Goal: Understand process/instructions: Learn how to perform a task or action

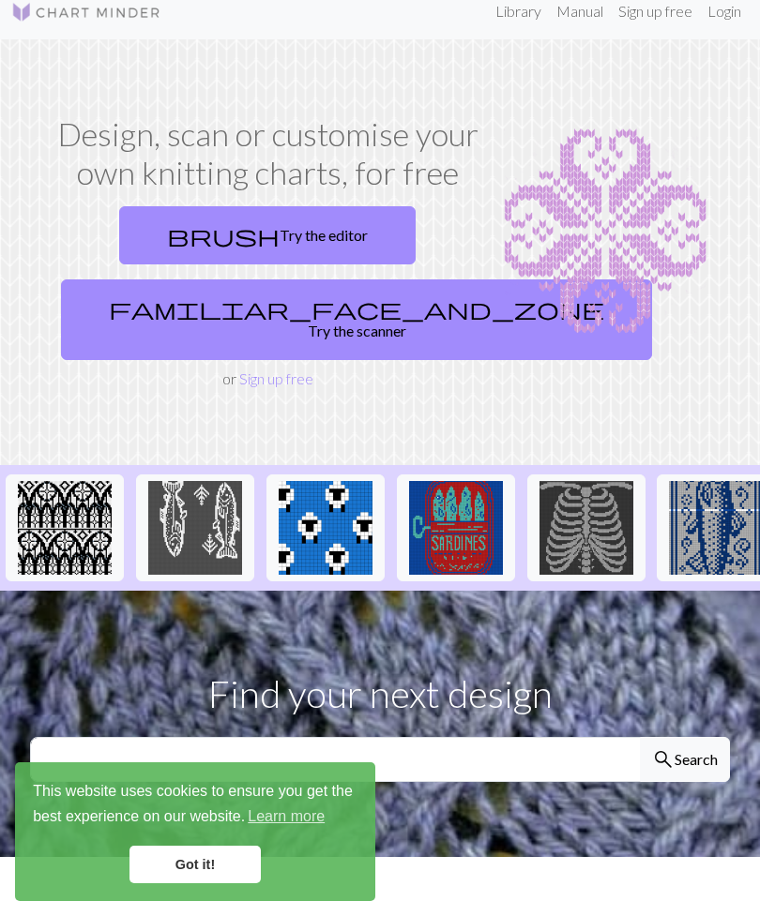
scroll to position [21, 0]
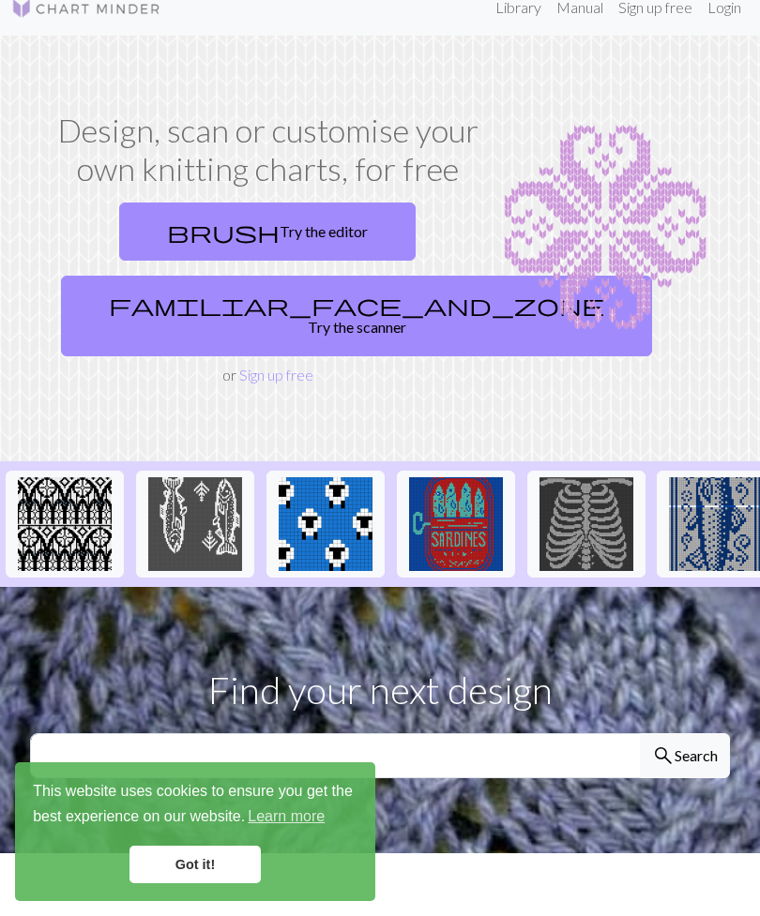
click at [324, 232] on link "brush Try the editor" at bounding box center [267, 232] width 296 height 58
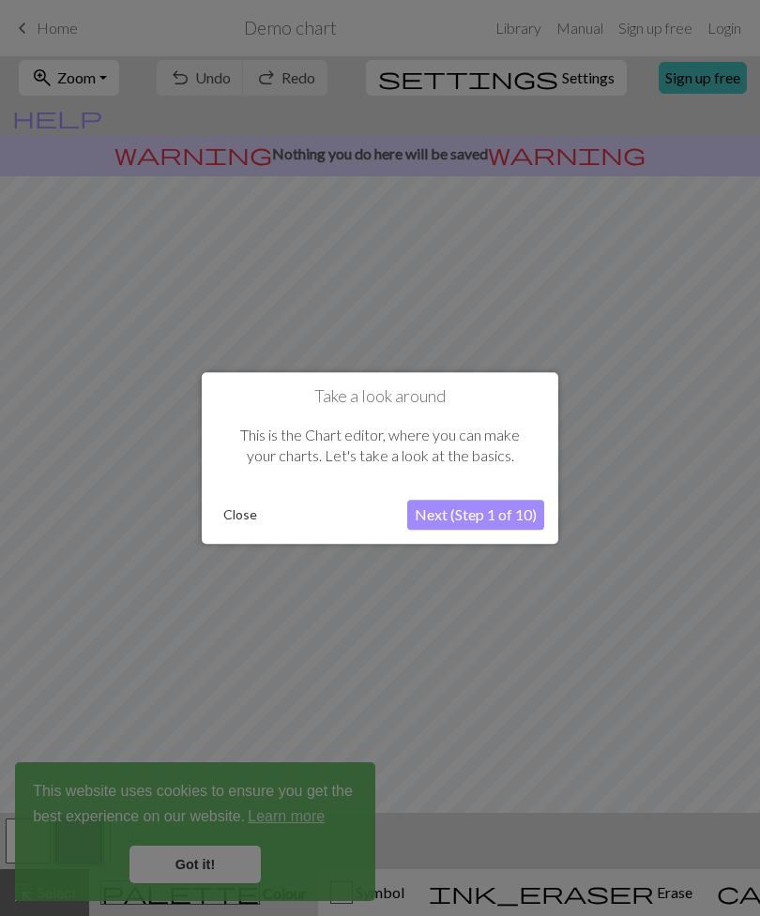
click at [250, 517] on button "Close" at bounding box center [240, 515] width 49 height 28
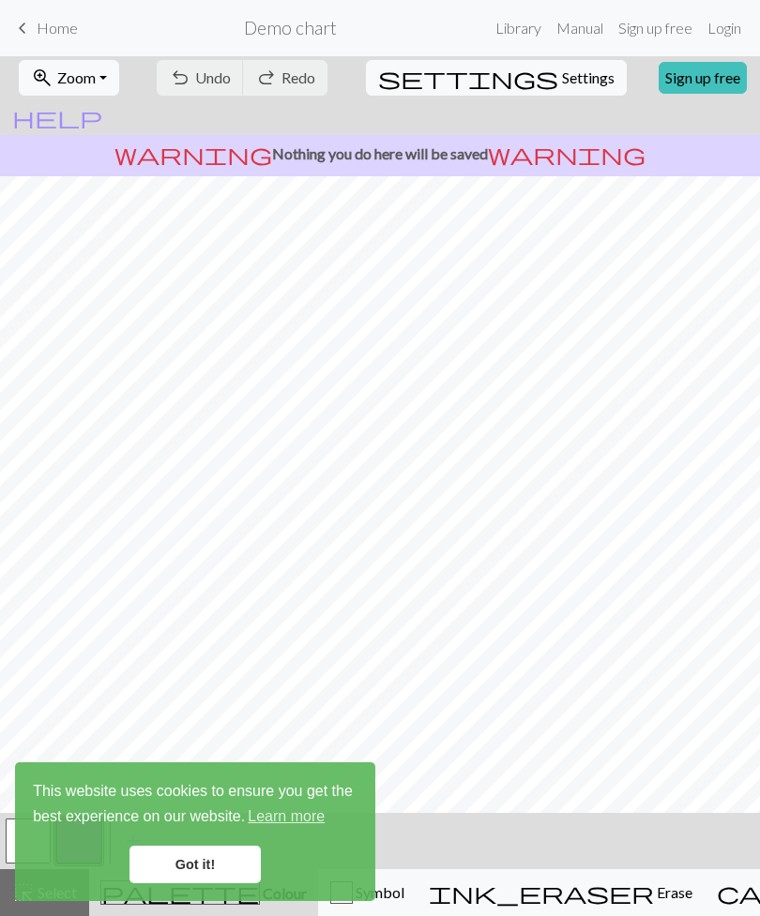
click at [236, 867] on link "Got it!" at bounding box center [194, 865] width 131 height 38
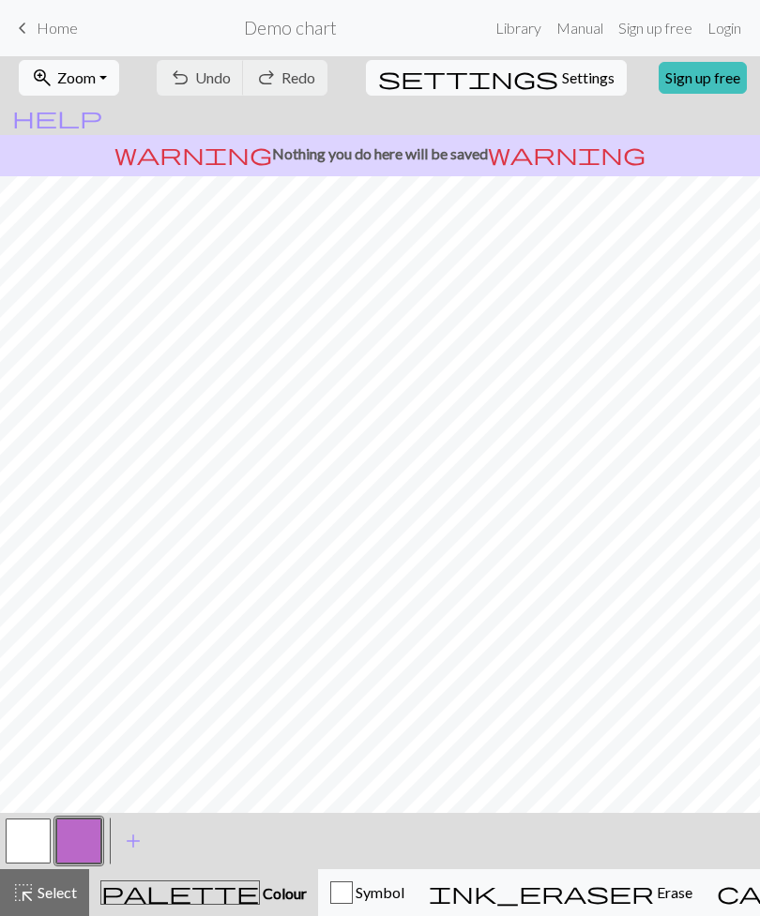
click at [654, 888] on span "Erase" at bounding box center [673, 893] width 38 height 18
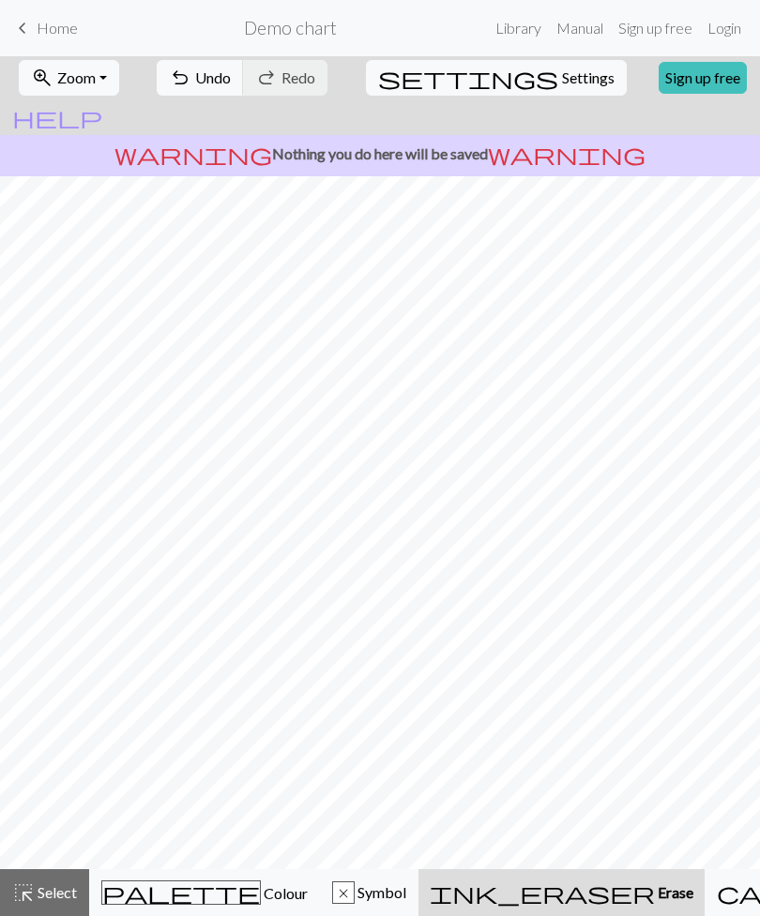
click at [562, 75] on span "Settings" at bounding box center [588, 78] width 53 height 23
select select "aran"
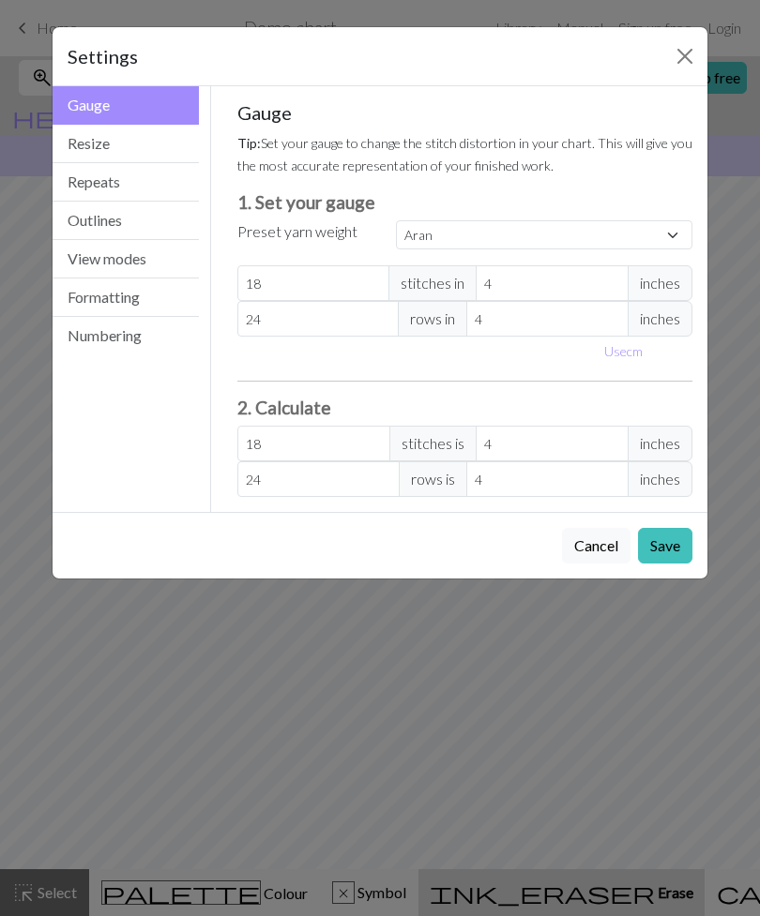
click at [688, 64] on button "Close" at bounding box center [685, 56] width 30 height 30
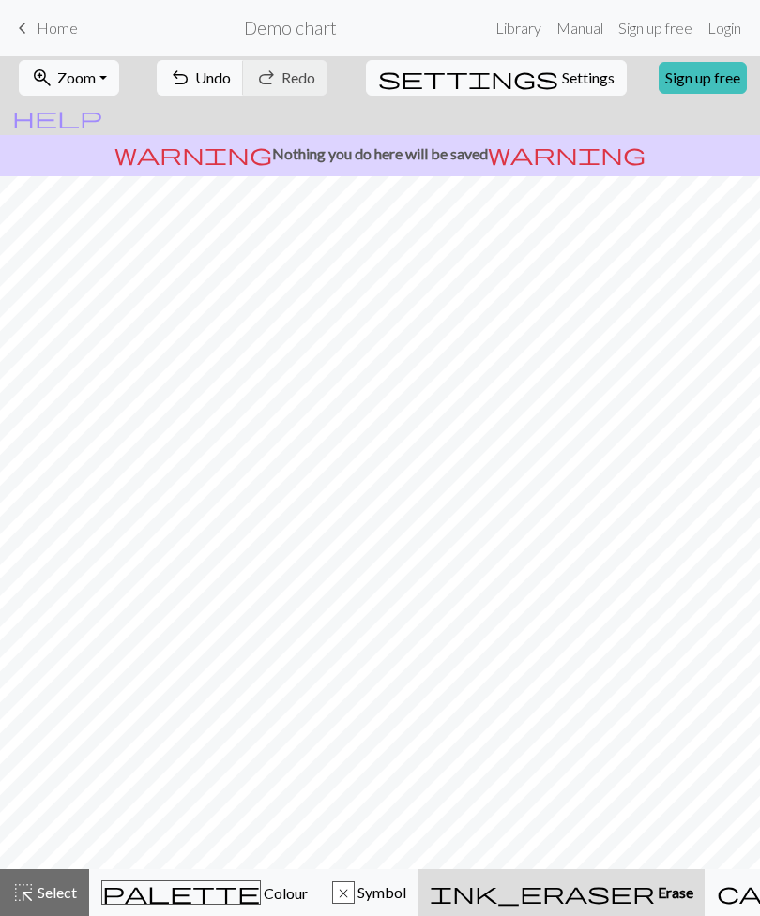
click at [49, 28] on span "Home" at bounding box center [57, 28] width 41 height 18
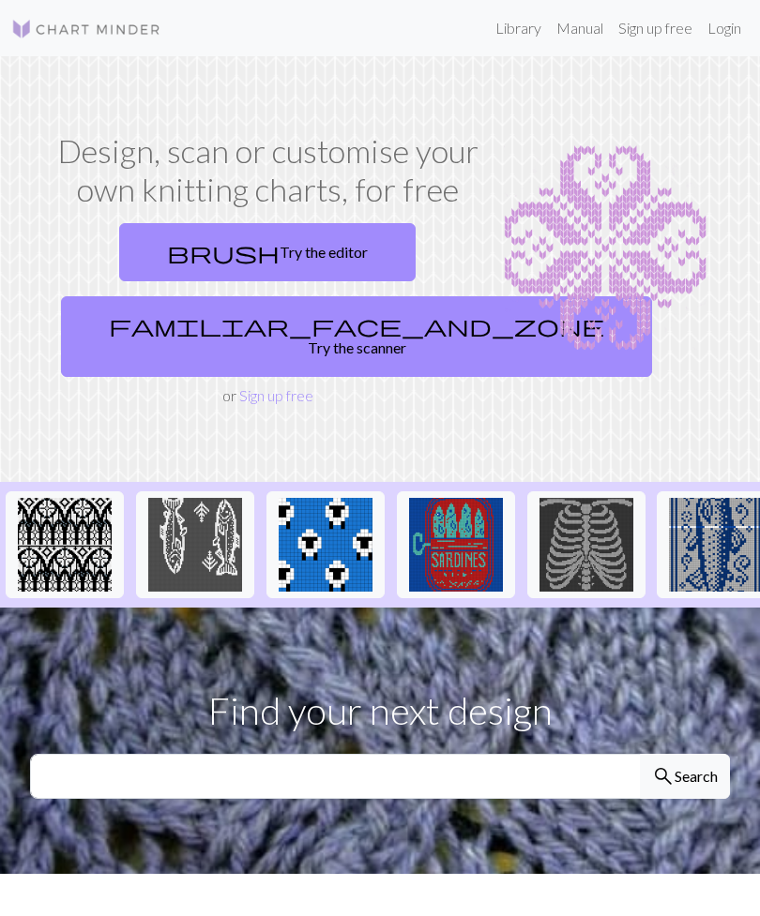
click at [349, 235] on link "brush Try the editor" at bounding box center [267, 252] width 296 height 58
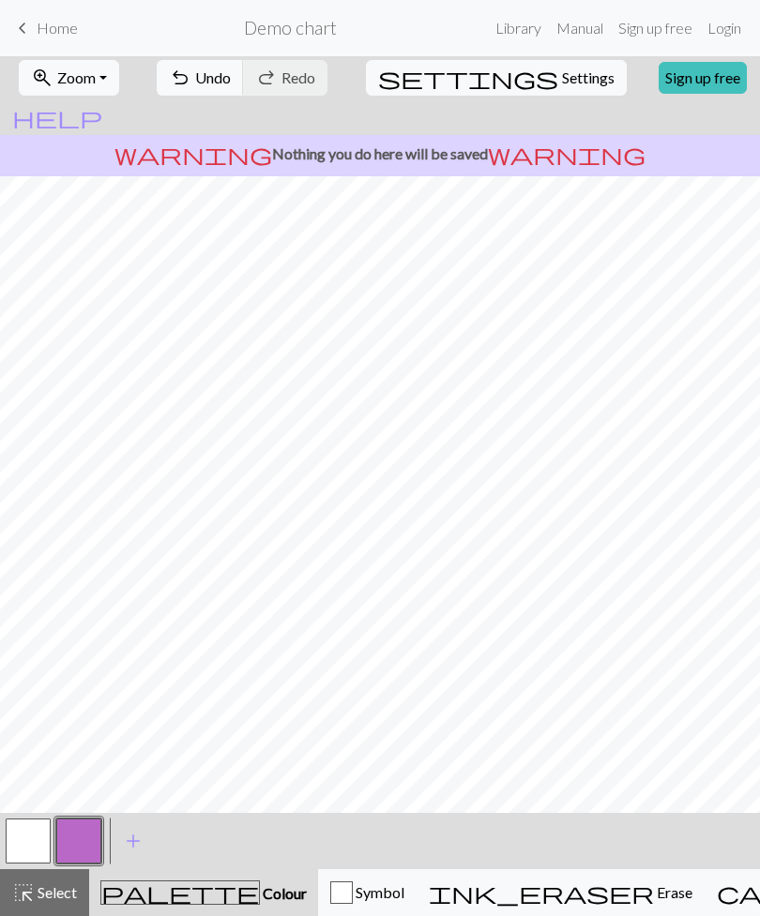
click at [579, 34] on link "Manual" at bounding box center [580, 28] width 62 height 38
click at [510, 29] on link "Library" at bounding box center [518, 28] width 61 height 38
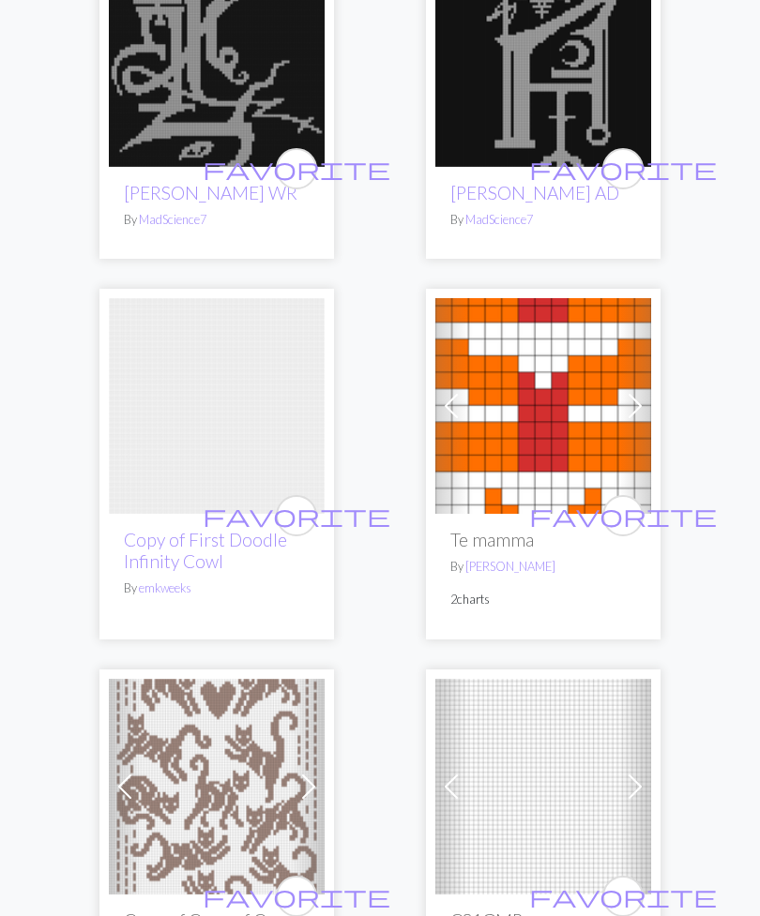
scroll to position [5805, 0]
